Goal: Navigation & Orientation: Find specific page/section

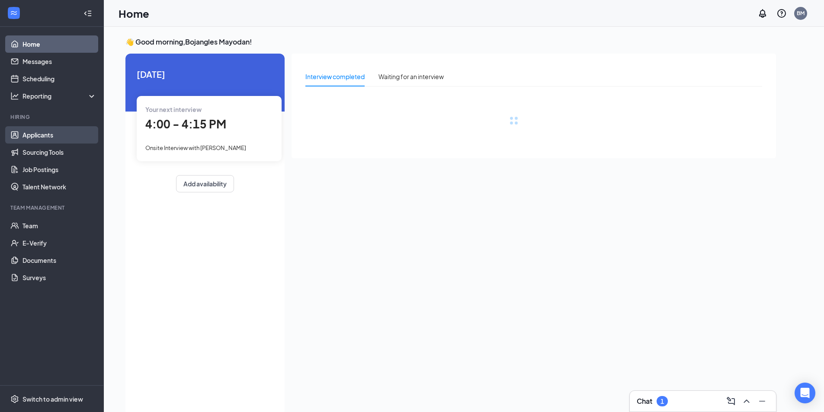
click at [32, 135] on link "Applicants" at bounding box center [59, 134] width 74 height 17
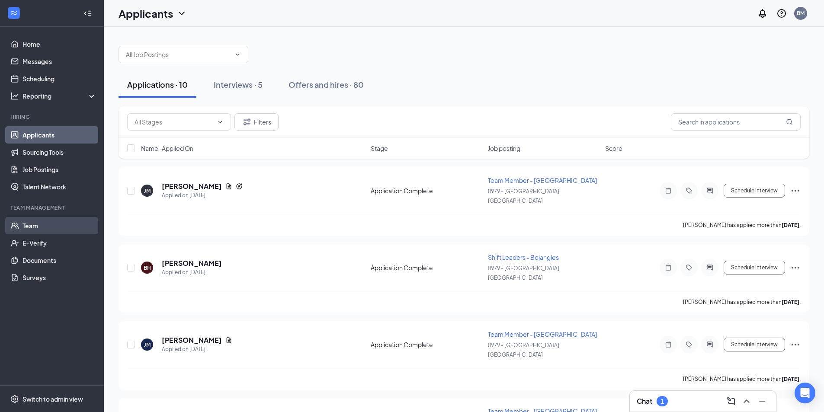
click at [33, 228] on link "Team" at bounding box center [59, 225] width 74 height 17
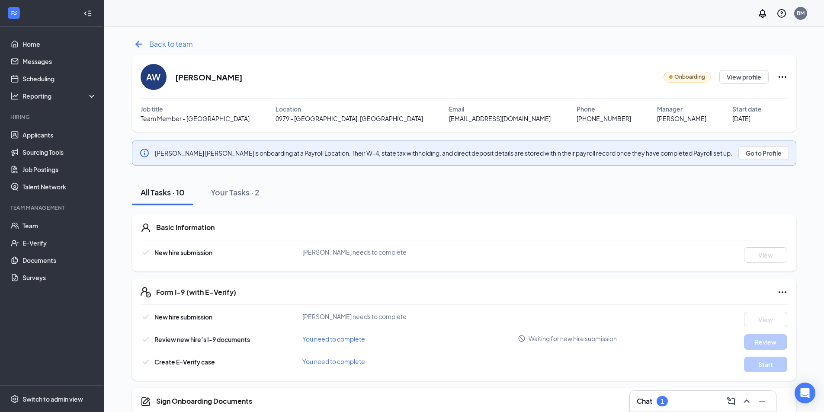
click at [140, 42] on icon "ArrowLeftNew" at bounding box center [139, 44] width 14 height 14
click at [765, 154] on button "Go to Profile" at bounding box center [763, 153] width 51 height 14
